Goal: Transaction & Acquisition: Book appointment/travel/reservation

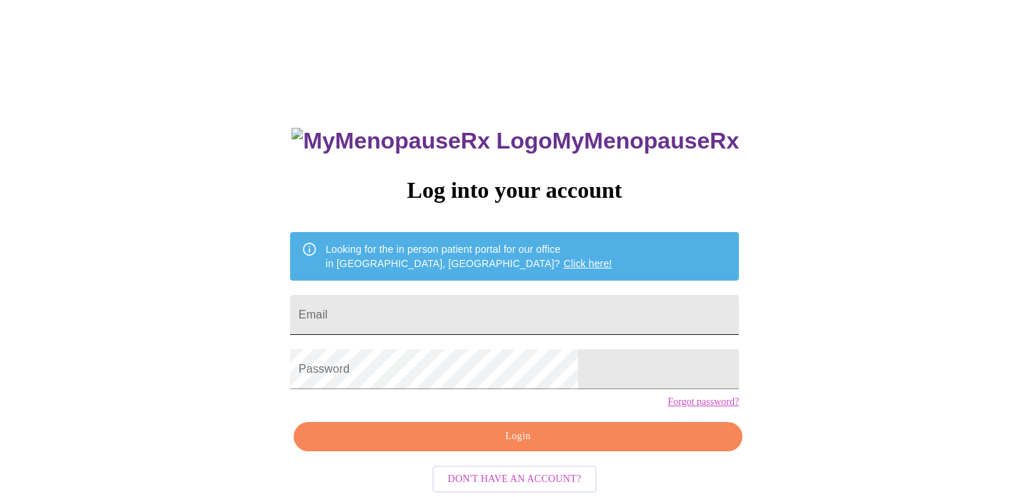
click at [507, 305] on input "Email" at bounding box center [514, 315] width 449 height 40
type input "[PERSON_NAME][EMAIL_ADDRESS][PERSON_NAME][DOMAIN_NAME]"
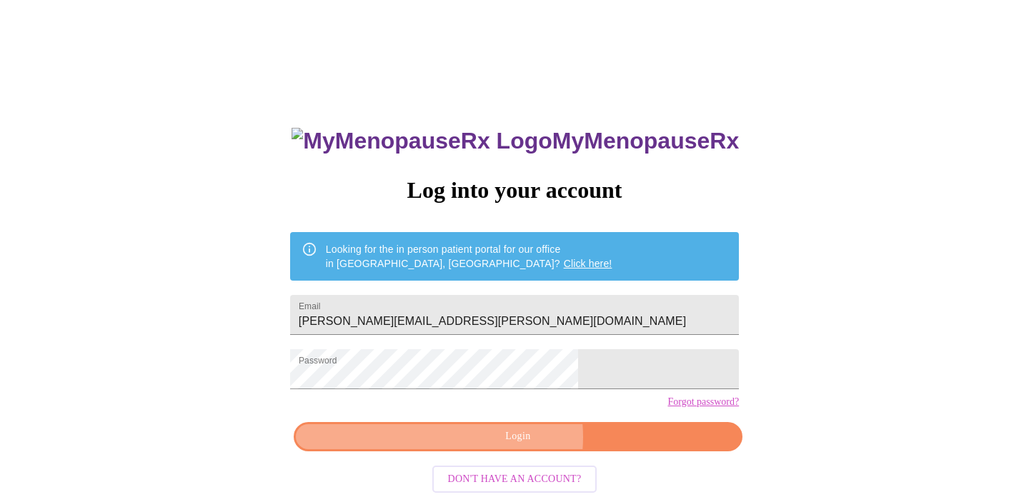
click at [513, 446] on span "Login" at bounding box center [518, 437] width 416 height 18
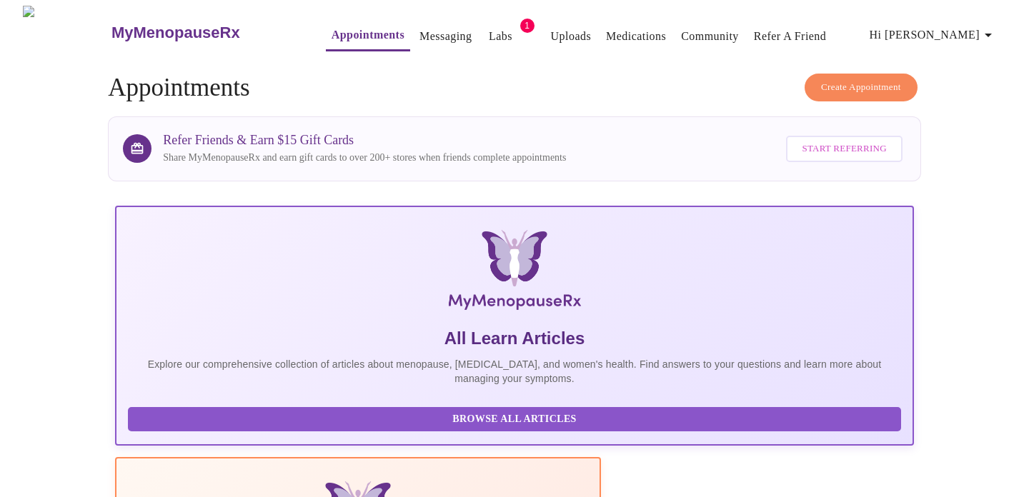
click at [821, 79] on span "Create Appointment" at bounding box center [861, 87] width 80 height 16
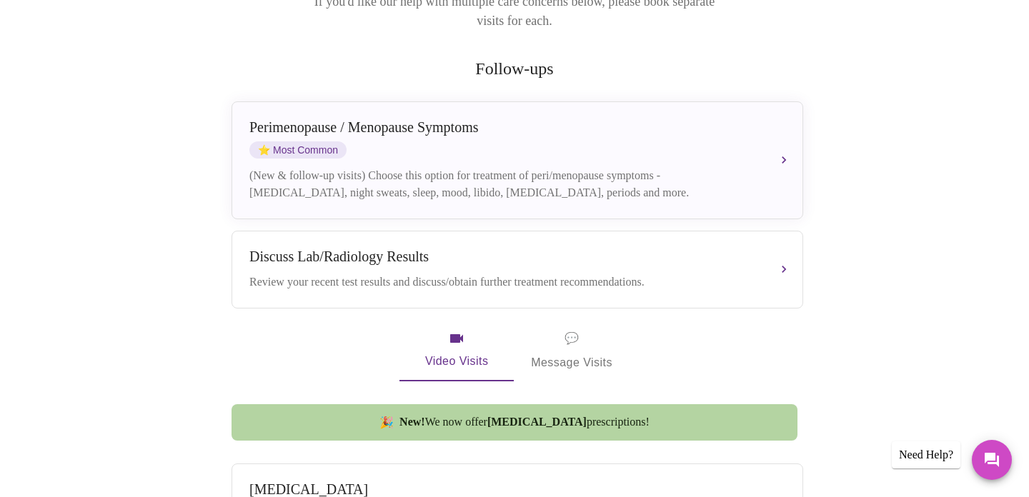
scroll to position [232, 0]
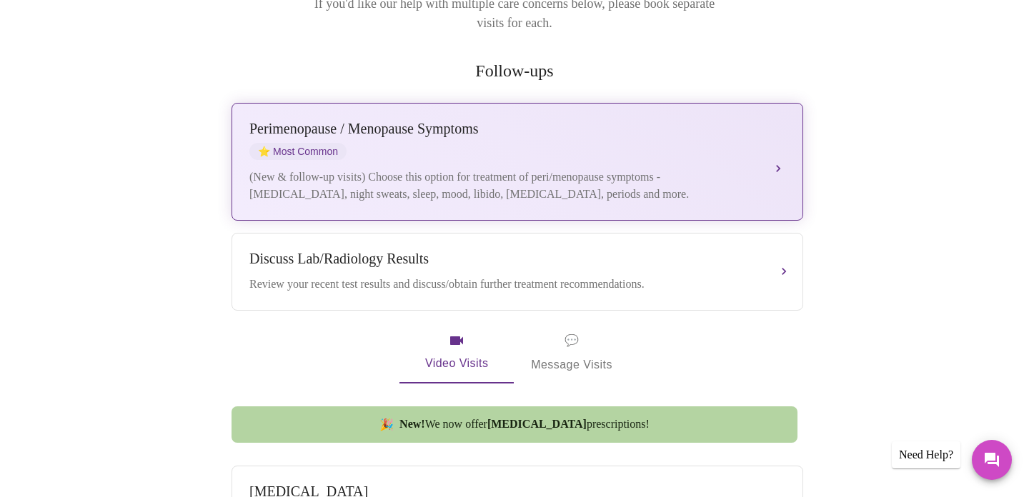
click at [778, 137] on button "[MEDICAL_DATA] / Menopause Symptoms ⭐ Most Common (New & follow-up visits) Choo…" at bounding box center [516, 162] width 571 height 118
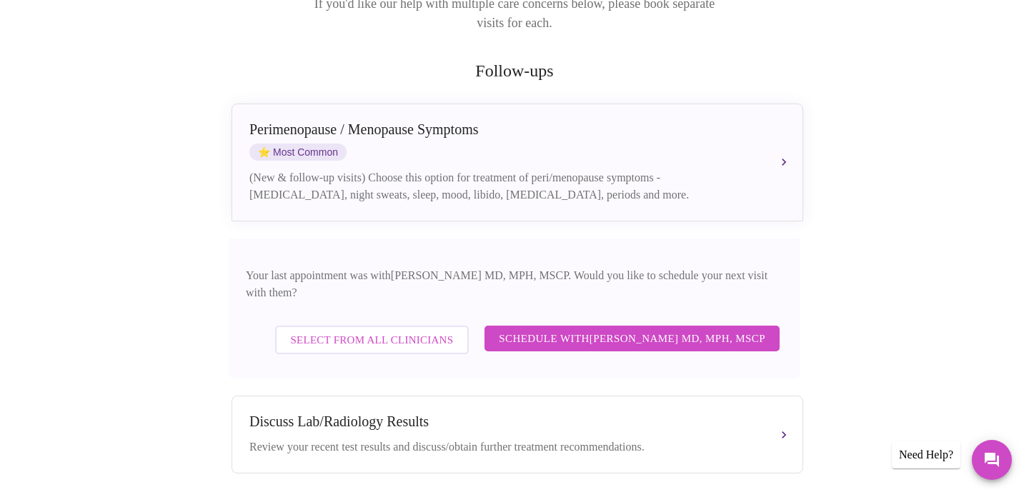
click at [453, 331] on span "Select from All Clinicians" at bounding box center [372, 340] width 163 height 19
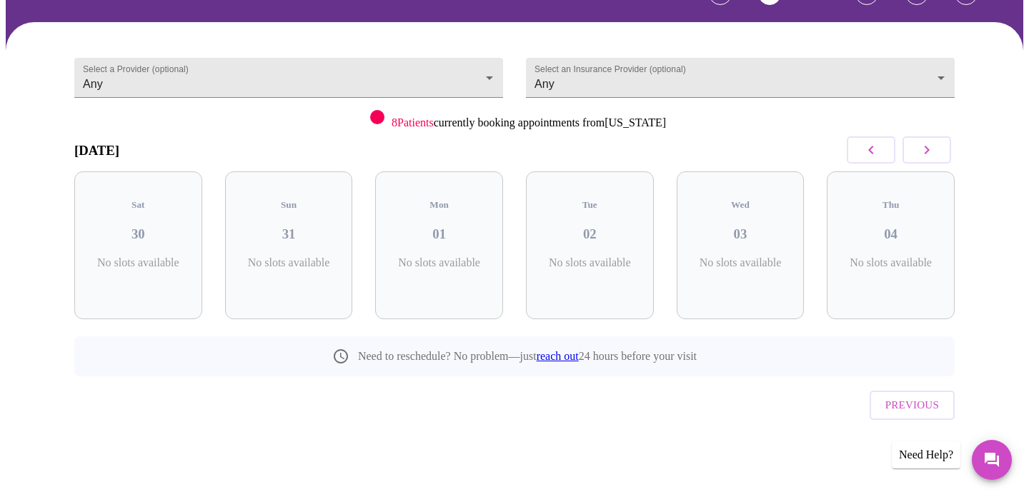
scroll to position [64, 0]
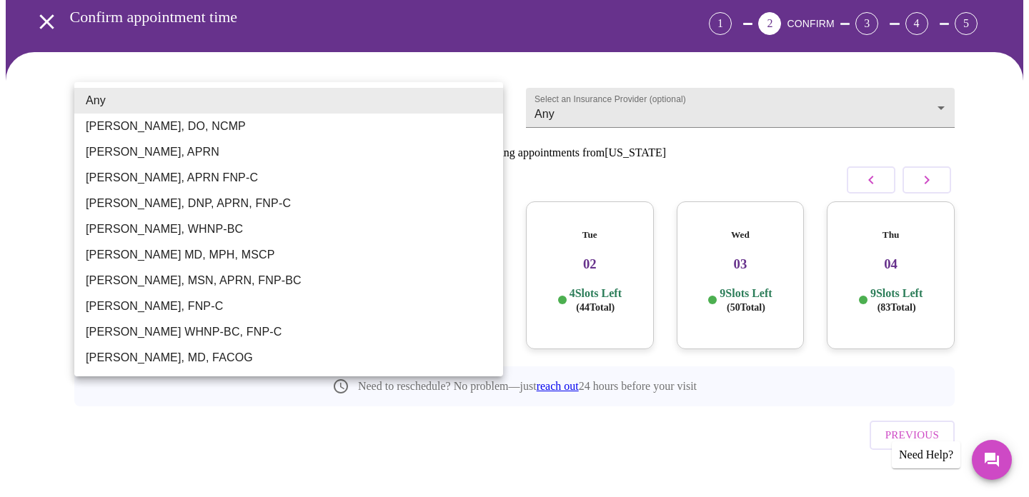
click at [490, 104] on body "MyMenopauseRx Appointments Messaging Labs 1 Uploads Medications Community Refer…" at bounding box center [514, 231] width 1017 height 580
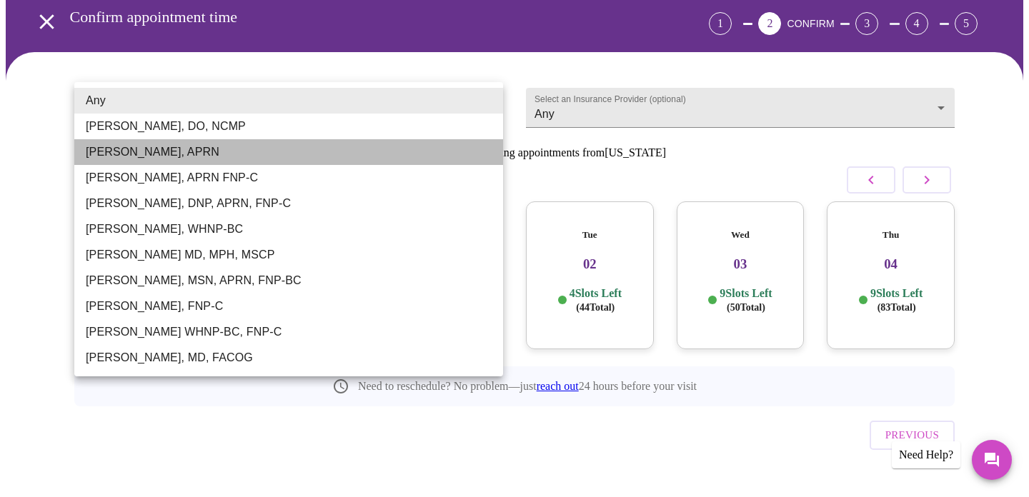
click at [344, 152] on li "[PERSON_NAME], APRN" at bounding box center [288, 152] width 429 height 26
type input "[PERSON_NAME], APRN"
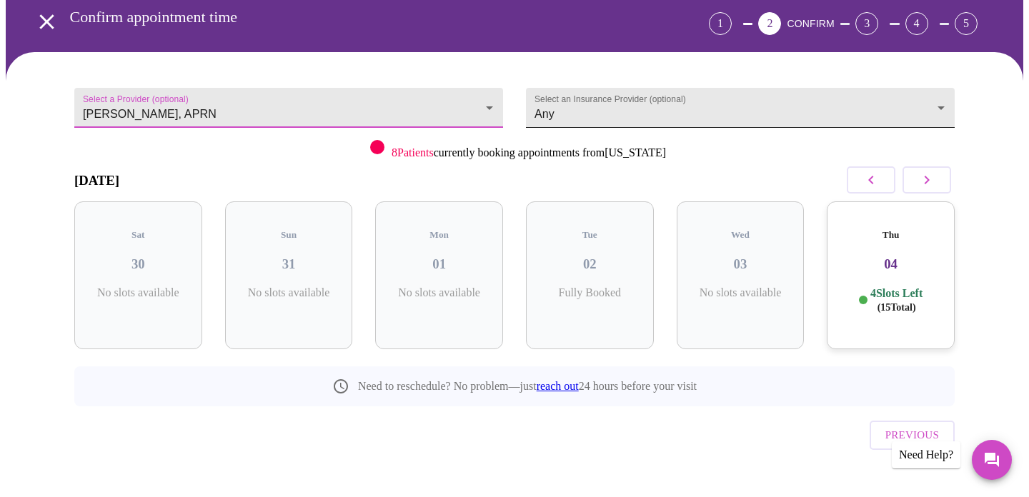
click at [940, 102] on body "MyMenopauseRx Appointments Messaging Labs 1 Uploads Medications Community Refer…" at bounding box center [514, 231] width 1017 height 580
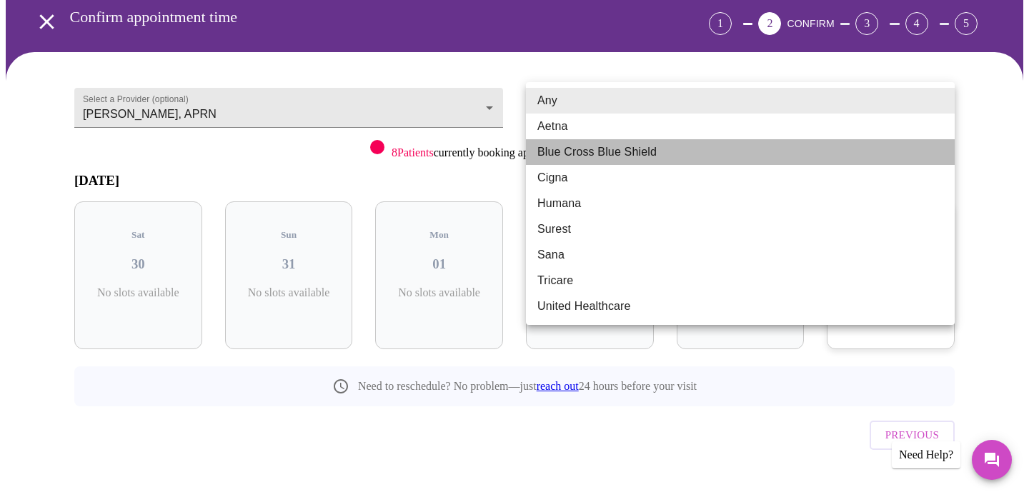
click at [882, 153] on li "Blue Cross Blue Shield" at bounding box center [740, 152] width 429 height 26
type input "Blue Cross Blue Shield"
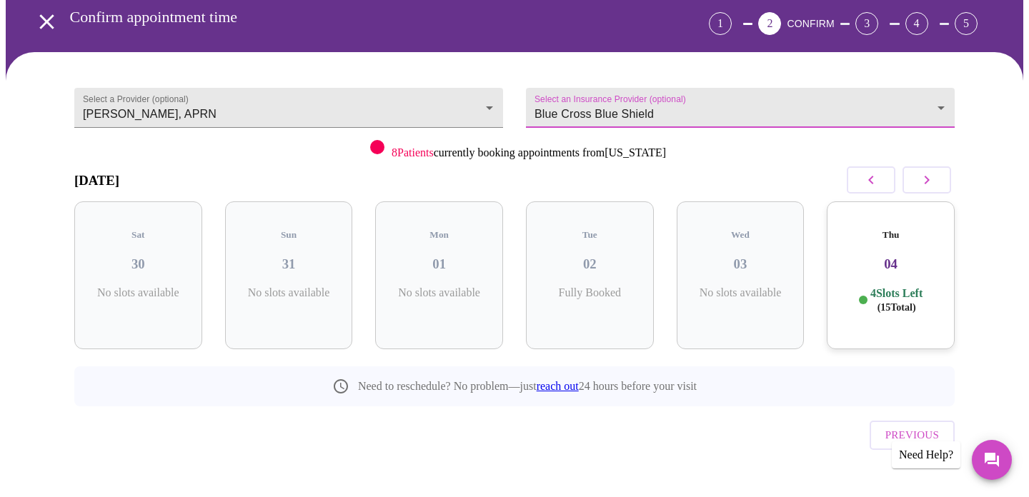
click at [904, 234] on div "Thu 04 4 Slots Left ( 15 Total)" at bounding box center [890, 275] width 128 height 148
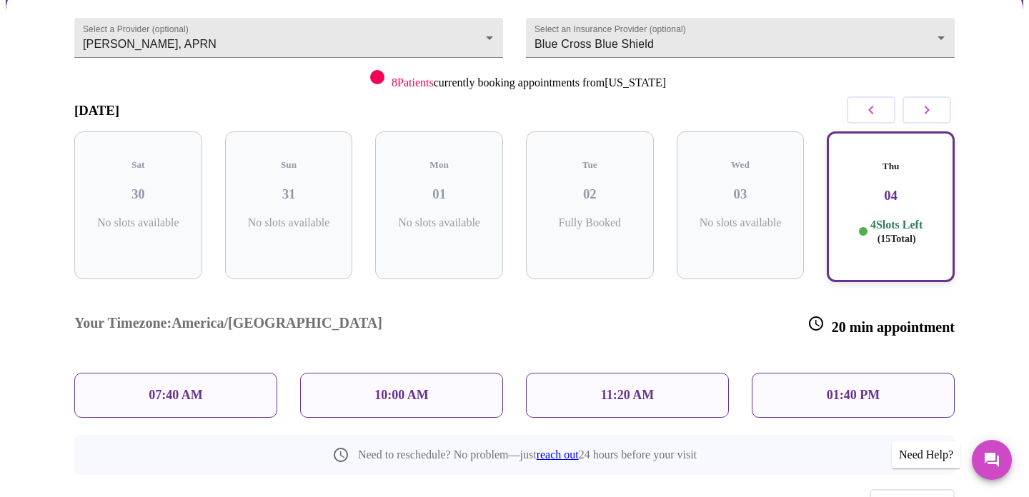
scroll to position [179, 0]
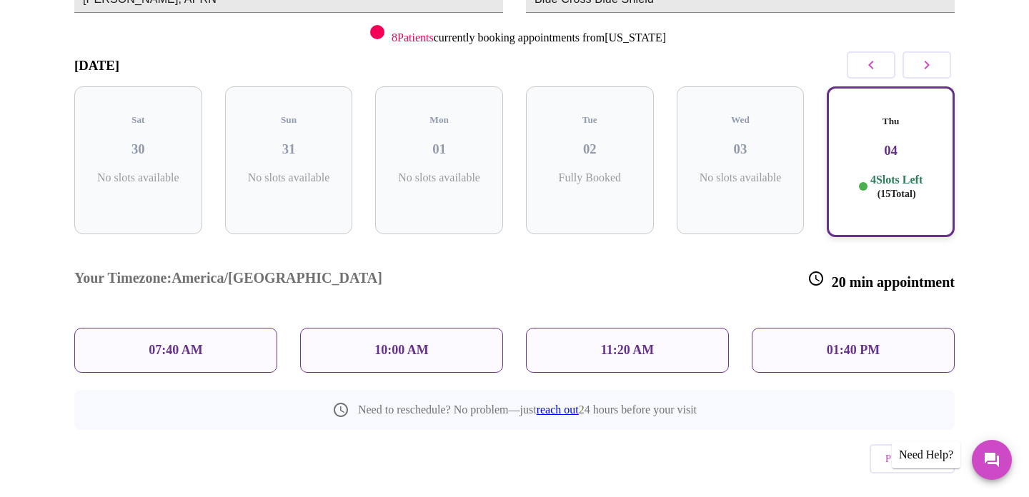
click at [896, 328] on div "01:40 PM" at bounding box center [852, 350] width 203 height 45
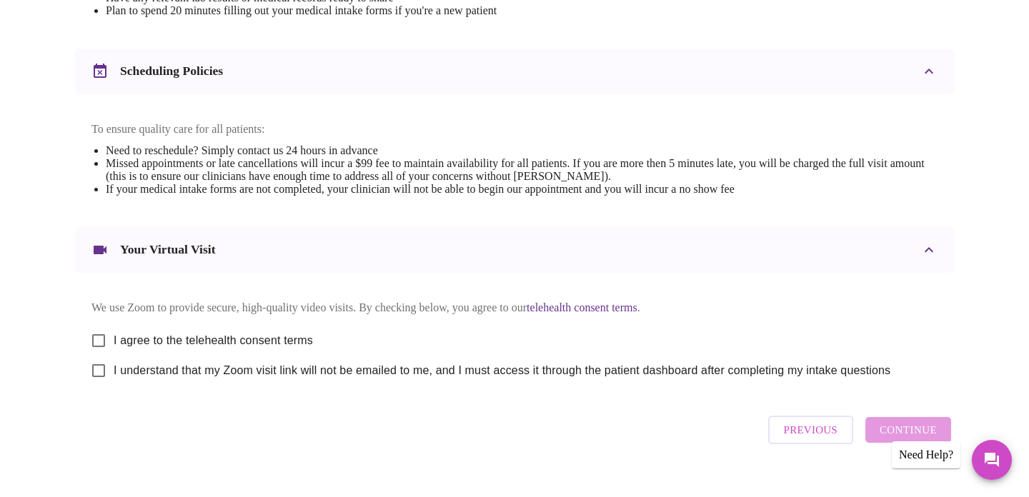
scroll to position [538, 0]
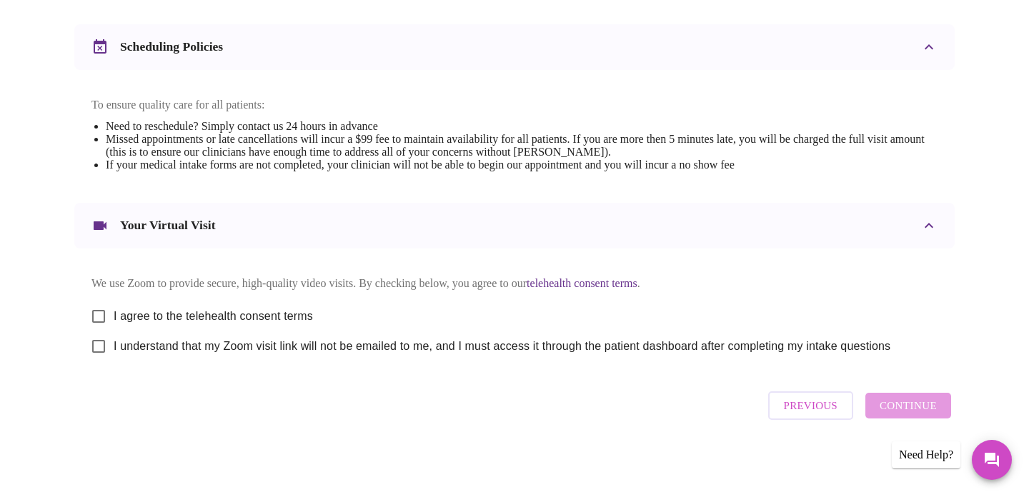
click at [97, 312] on input "I agree to the telehealth consent terms" at bounding box center [99, 316] width 30 height 30
checkbox input "true"
click at [102, 344] on input "I understand that my Zoom visit link will not be emailed to me, and I must acce…" at bounding box center [99, 346] width 30 height 30
checkbox input "true"
click at [882, 413] on span "Continue" at bounding box center [907, 405] width 57 height 19
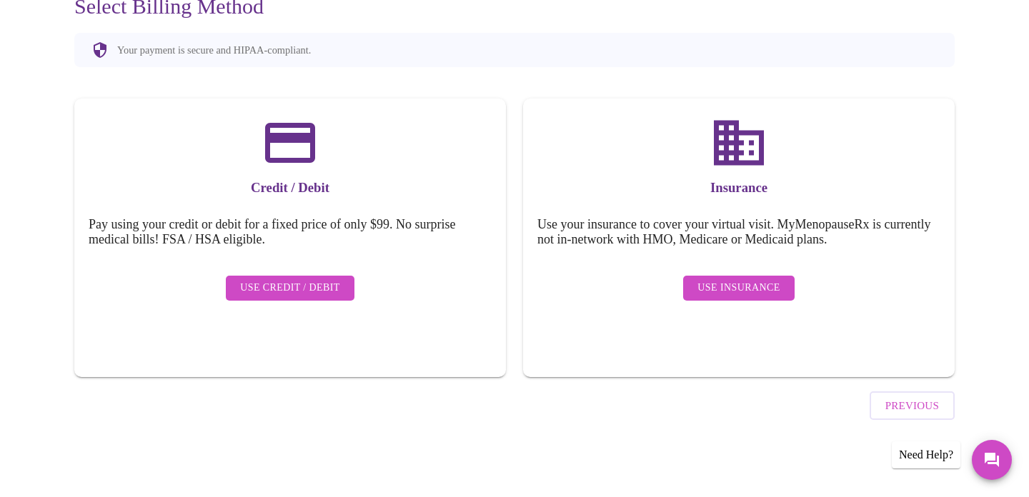
scroll to position [111, 0]
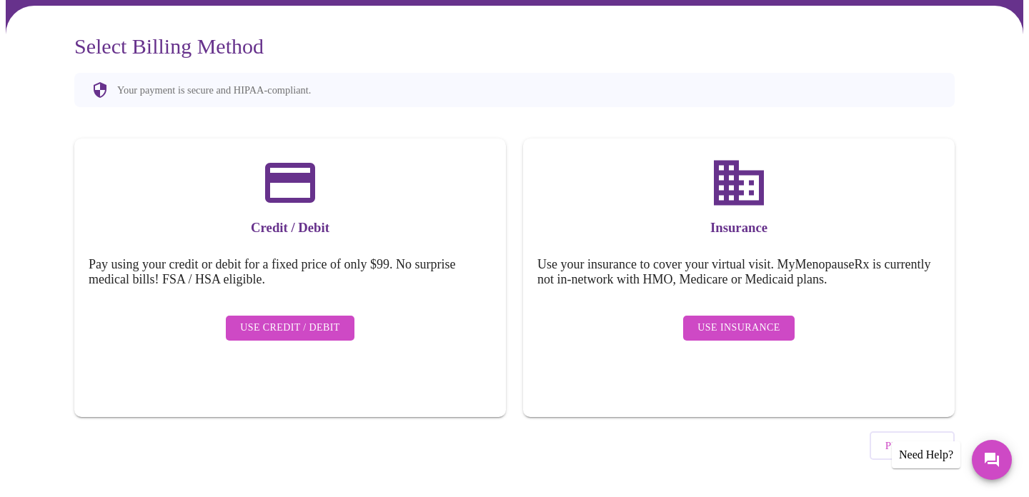
click at [720, 321] on span "Use Insurance" at bounding box center [738, 328] width 82 height 18
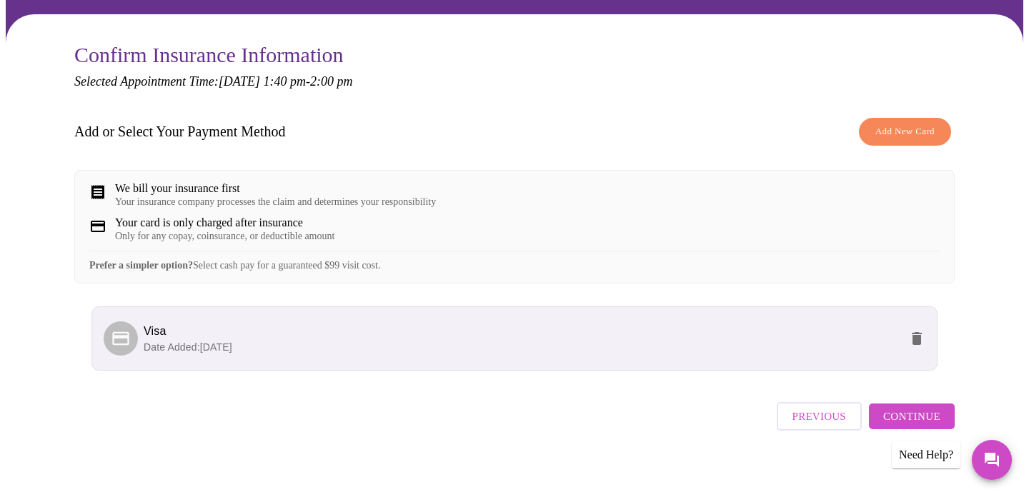
scroll to position [123, 0]
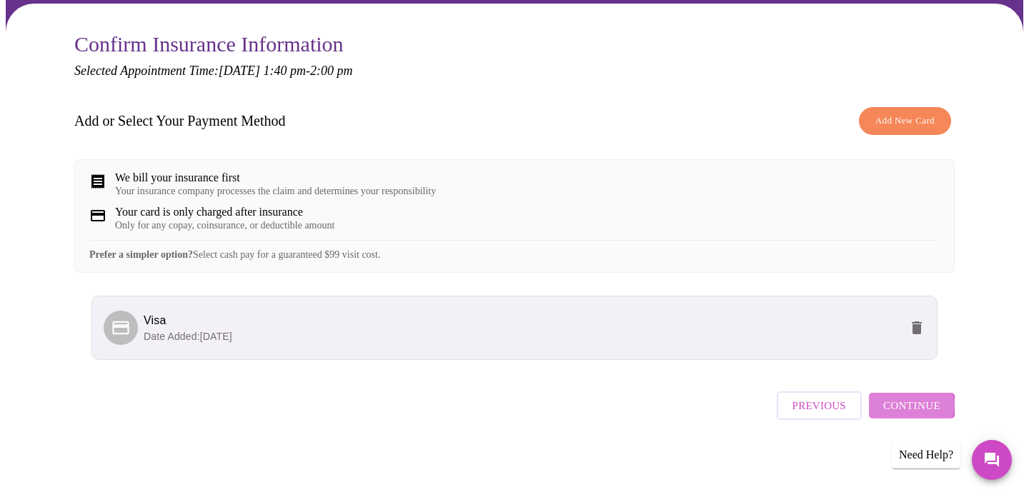
click at [913, 411] on span "Continue" at bounding box center [911, 405] width 57 height 19
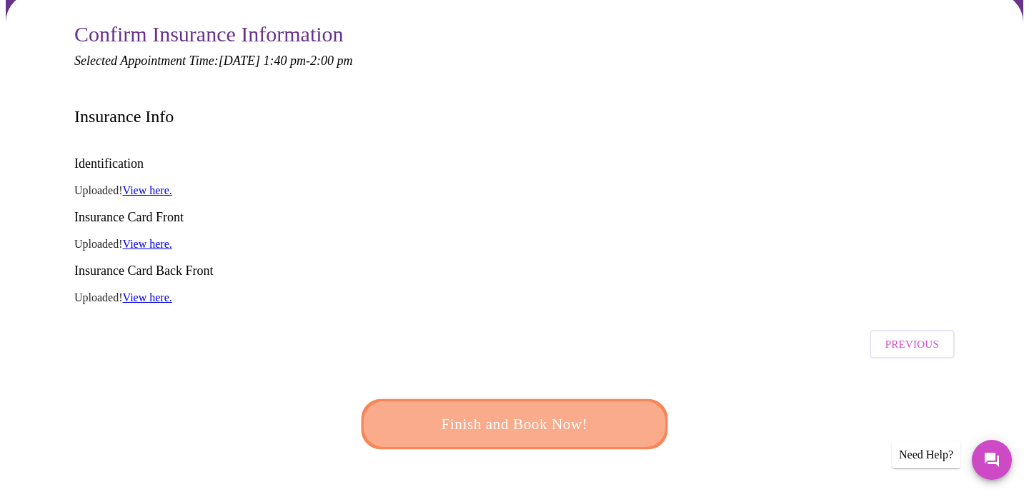
click at [590, 411] on span "Finish and Book Now!" at bounding box center [514, 424] width 264 height 26
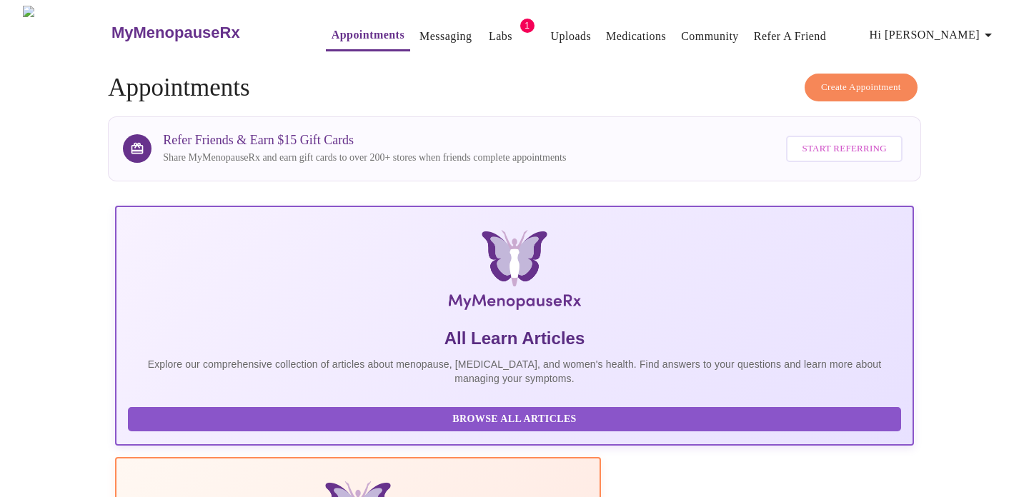
click at [520, 21] on span "1" at bounding box center [527, 26] width 14 height 14
click at [489, 27] on link "Labs" at bounding box center [501, 36] width 24 height 20
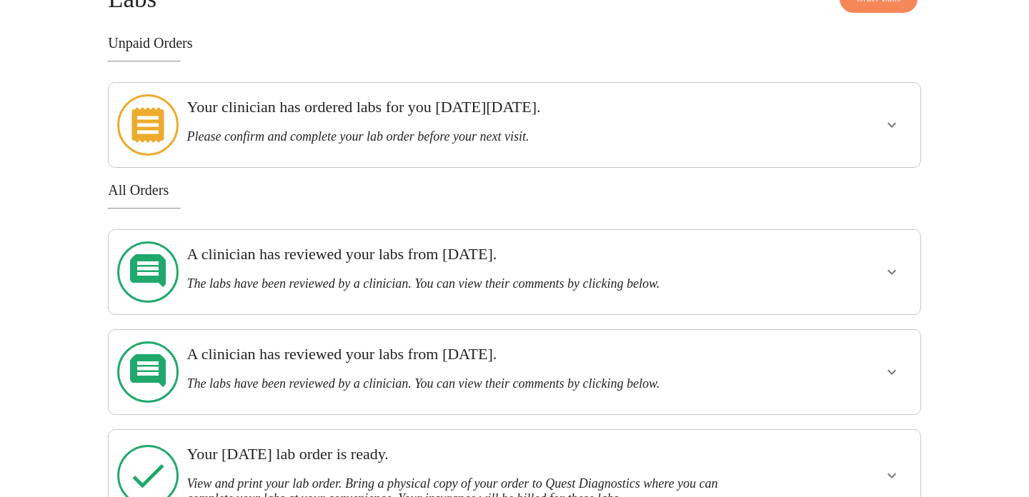
scroll to position [90, 0]
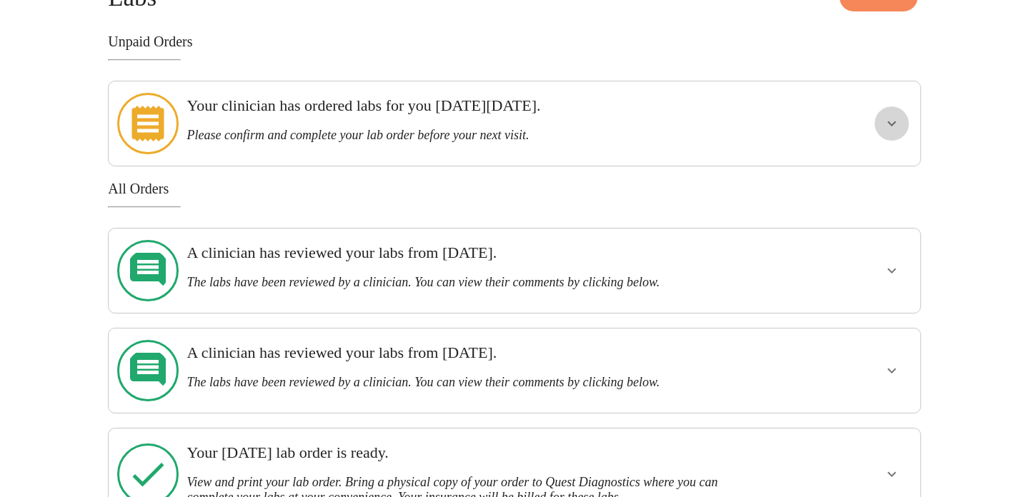
click at [896, 115] on icon "show more" at bounding box center [891, 123] width 17 height 17
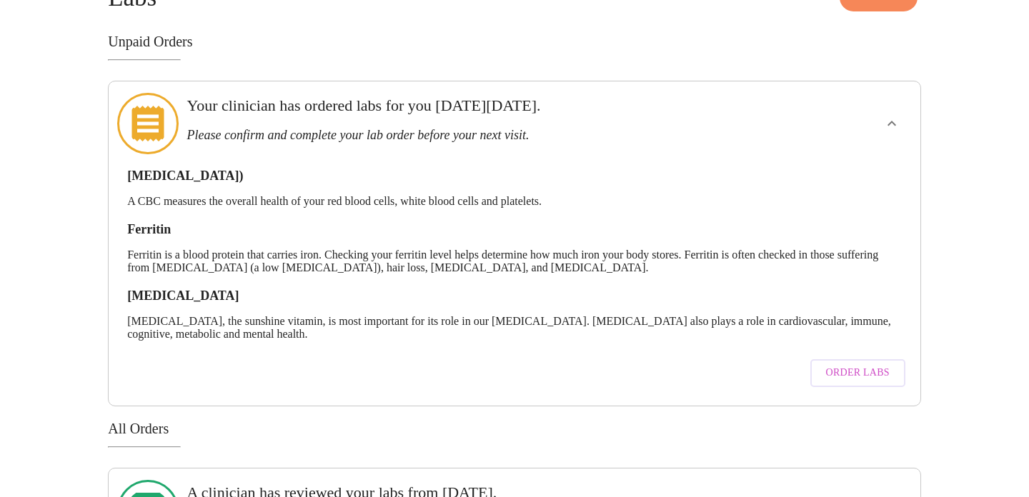
click at [896, 115] on icon "show more" at bounding box center [891, 123] width 17 height 17
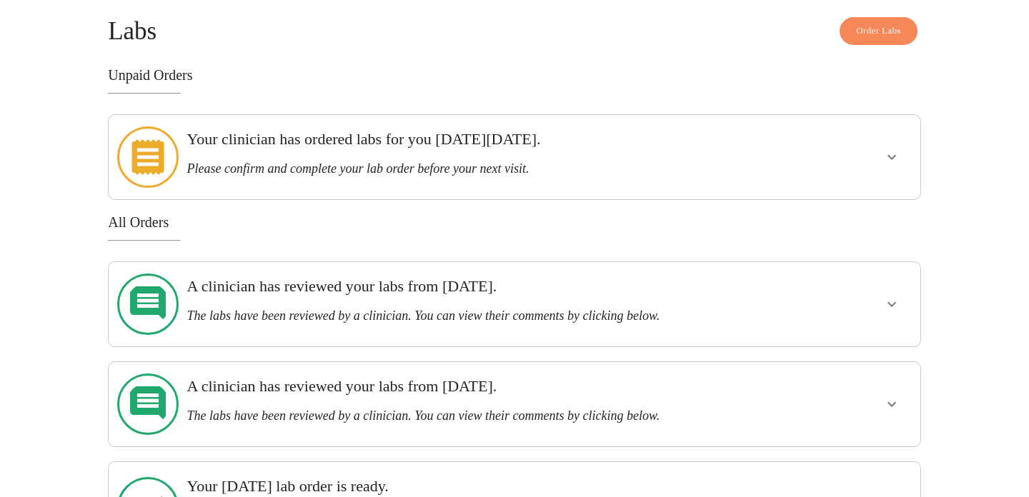
scroll to position [0, 0]
